Goal: Check status: Check status

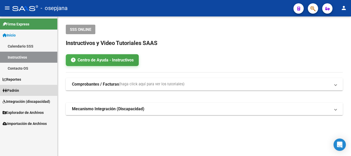
drag, startPoint x: 13, startPoint y: 90, endPoint x: 26, endPoint y: 86, distance: 13.8
click at [13, 90] on span "Padrón" at bounding box center [11, 91] width 16 height 6
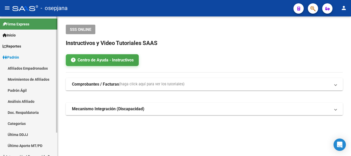
click at [17, 101] on link "Análisis Afiliado" at bounding box center [28, 101] width 57 height 11
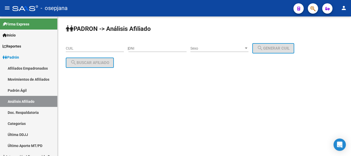
click at [70, 47] on input "CUIL" at bounding box center [95, 48] width 58 height 4
paste input "20-32912056-3"
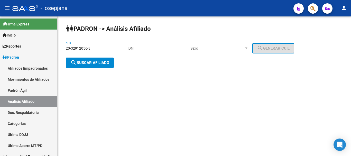
type input "20-32912056-3"
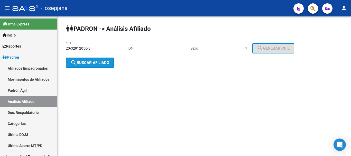
click at [84, 61] on span "search Buscar afiliado" at bounding box center [89, 62] width 39 height 5
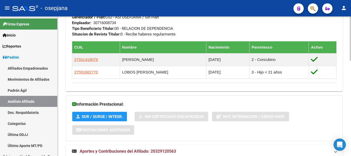
scroll to position [302, 0]
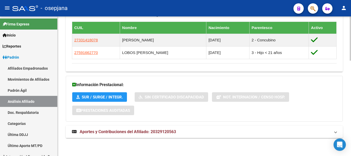
click at [121, 132] on span "Aportes y Contribuciones del Afiliado: 20329120563" at bounding box center [128, 131] width 96 height 5
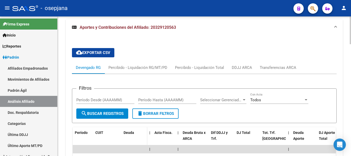
scroll to position [409, 0]
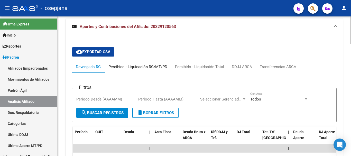
click at [145, 66] on div "Percibido - Liquidación RG/MT/PD" at bounding box center [137, 67] width 59 height 6
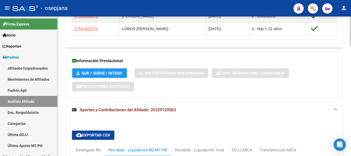
scroll to position [429, 0]
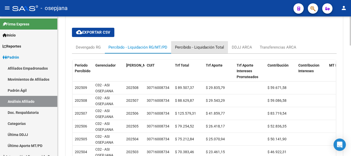
click at [202, 46] on div "Percibido - Liquidación Total" at bounding box center [199, 47] width 49 height 6
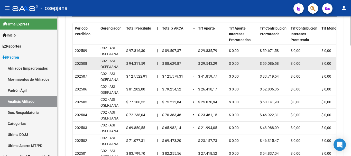
scroll to position [440, 0]
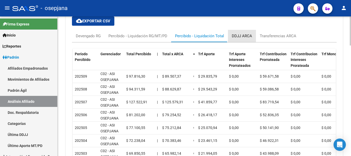
click at [244, 36] on div "DDJJ ARCA" at bounding box center [242, 36] width 20 height 6
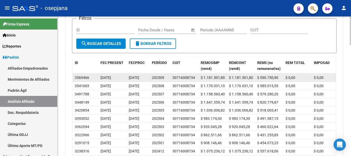
scroll to position [517, 0]
